Goal: Check status

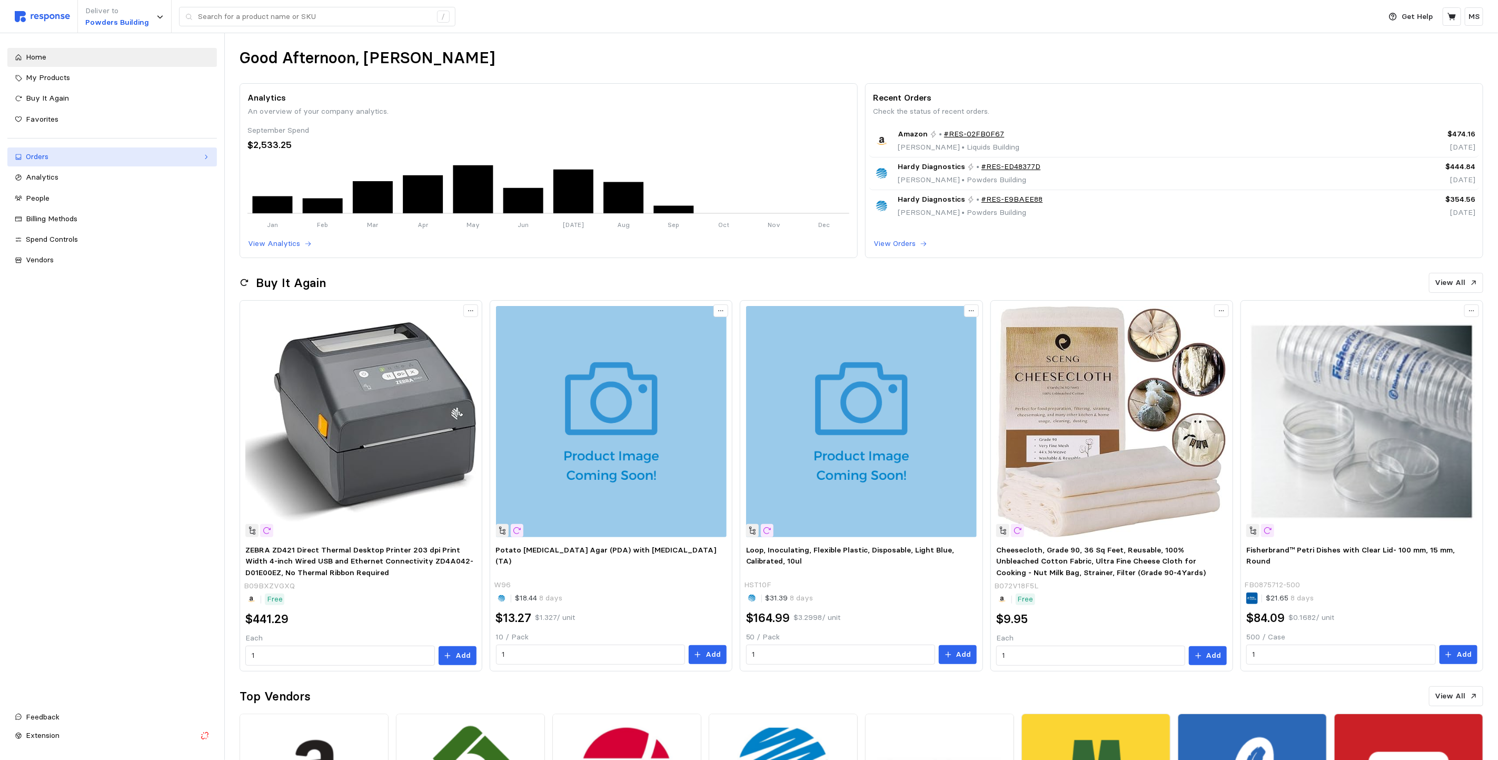
click at [60, 166] on link "Orders" at bounding box center [112, 156] width 210 height 19
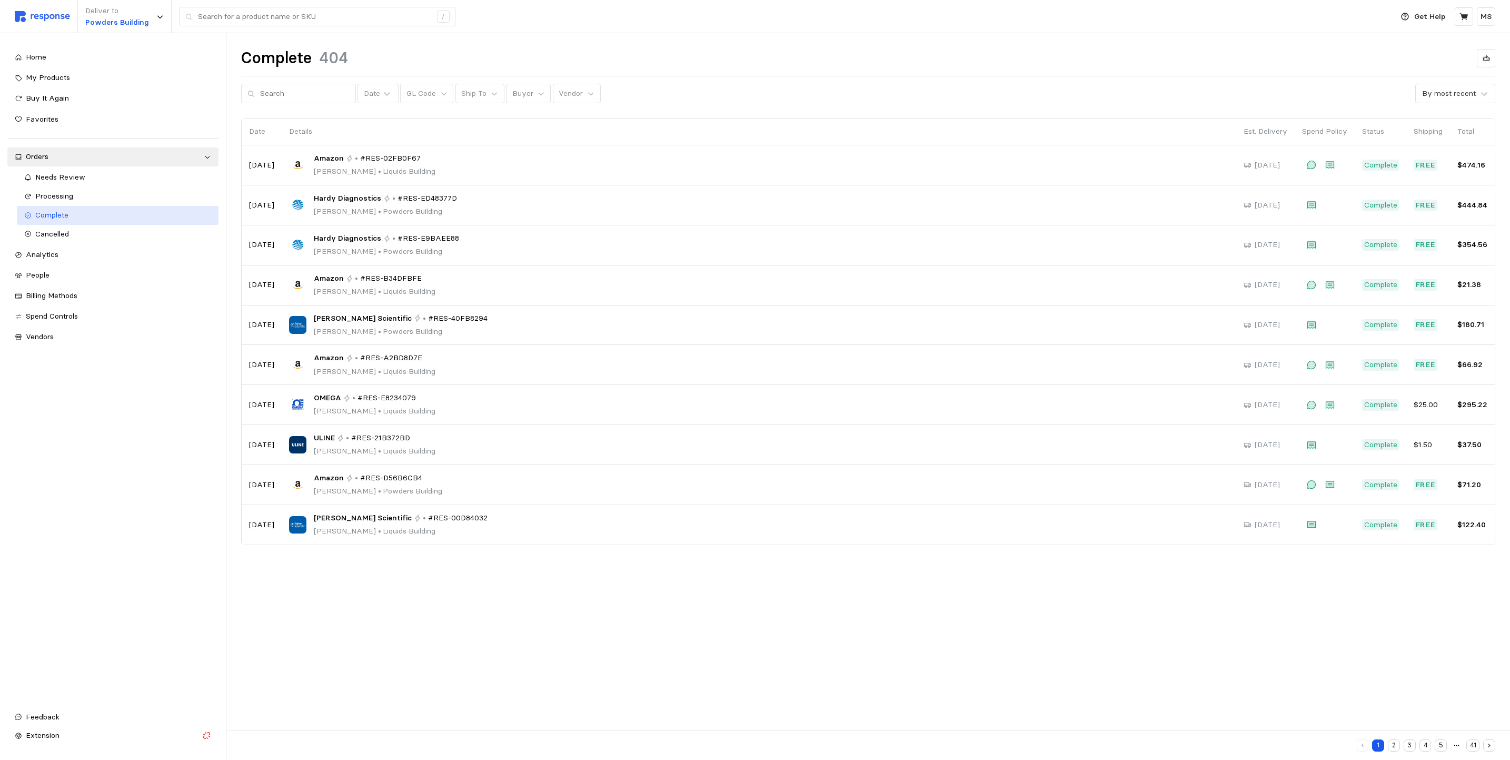
click at [84, 216] on div "Complete" at bounding box center [123, 216] width 176 height 12
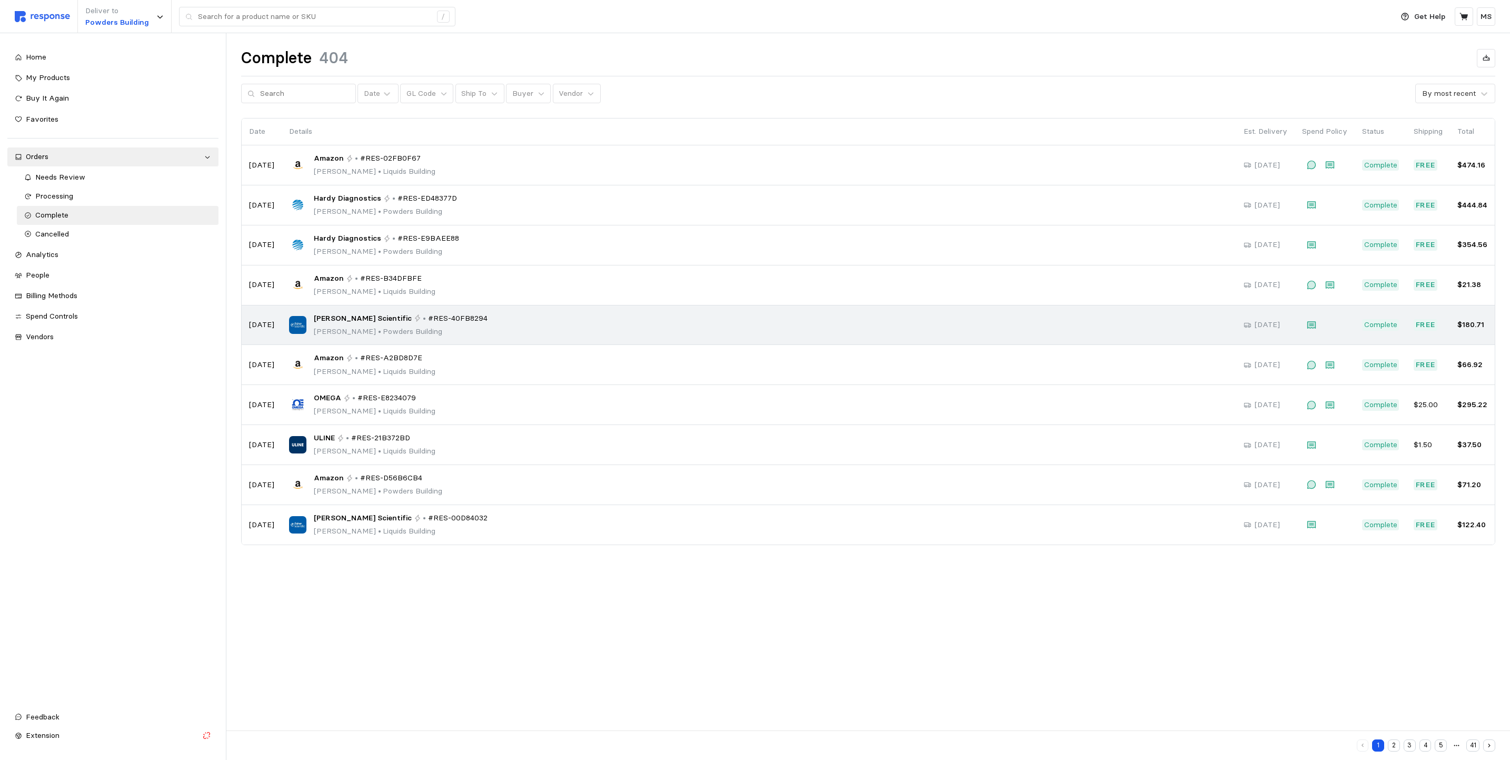
click at [376, 335] on span "•" at bounding box center [379, 331] width 7 height 9
